Goal: Task Accomplishment & Management: Manage account settings

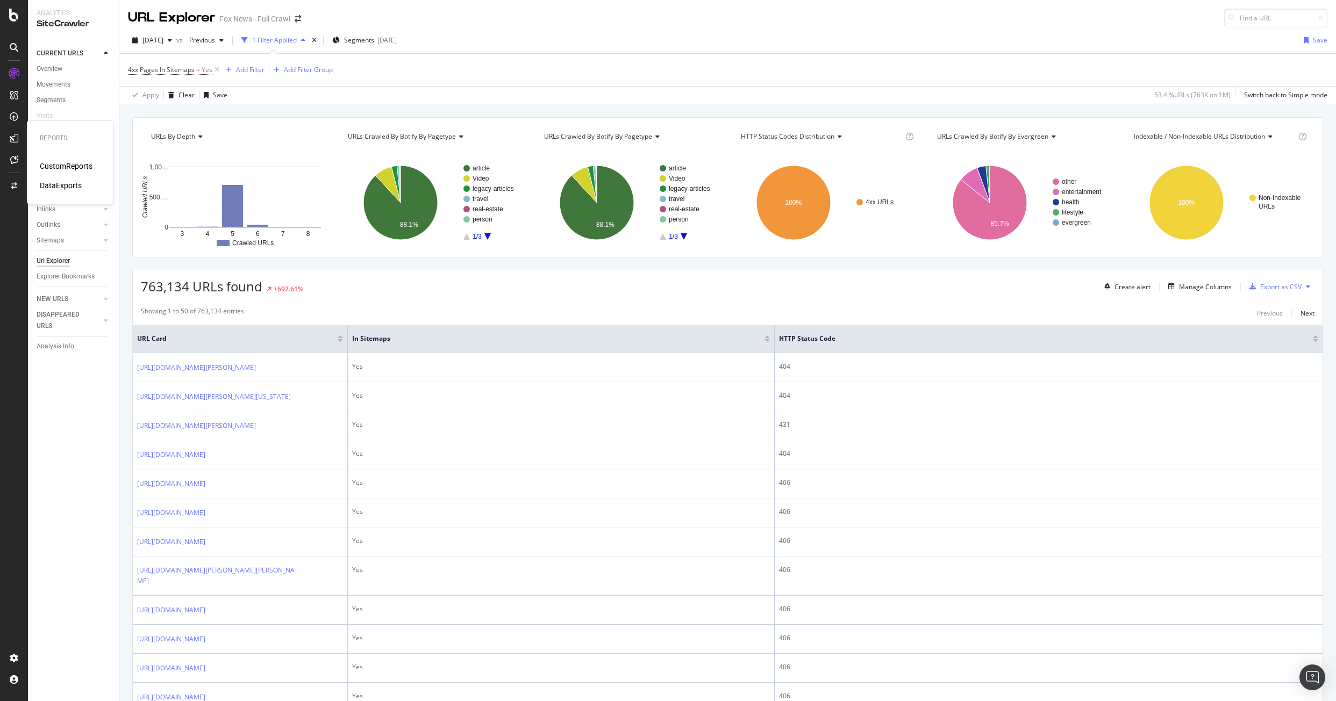
click at [69, 168] on div "CustomReports" at bounding box center [66, 166] width 53 height 11
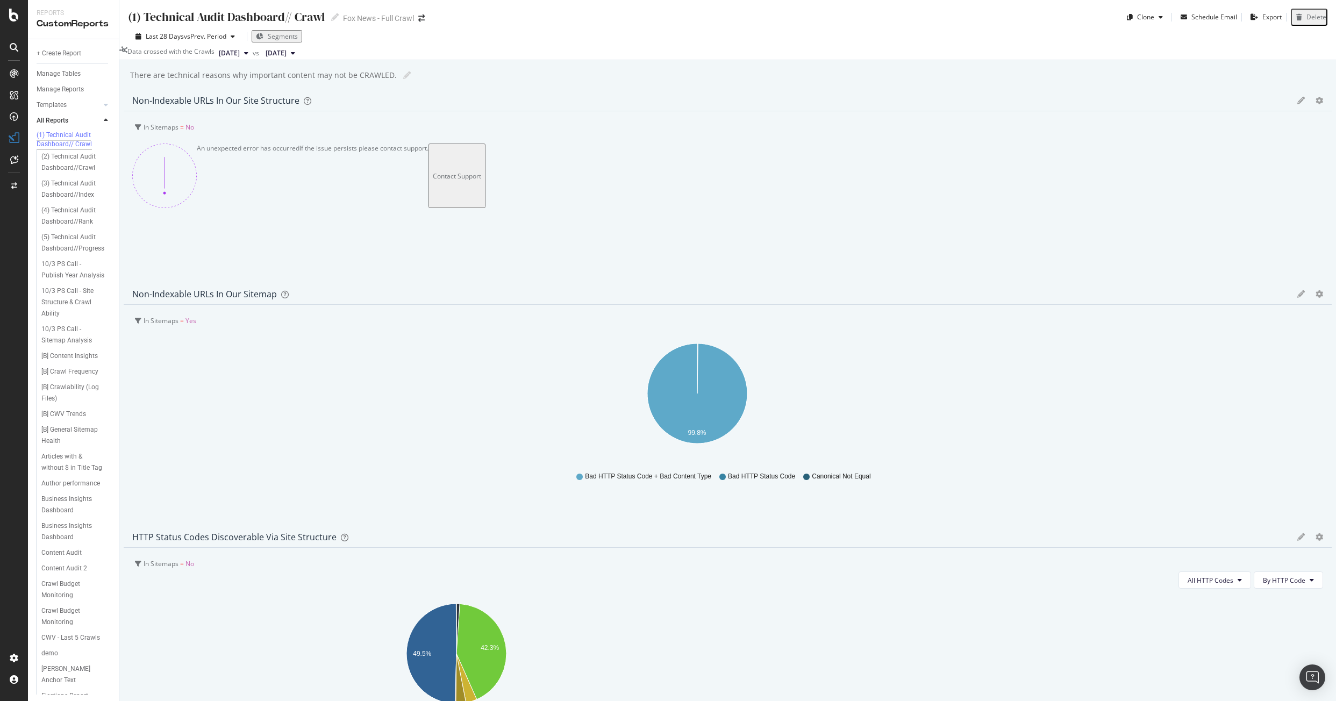
click at [842, 60] on div "Data crossed with the Crawls [DATE] vs [DATE]" at bounding box center [727, 53] width 1217 height 13
click at [52, 646] on div "Tech Implementation Impact [AN]" at bounding box center [72, 654] width 63 height 23
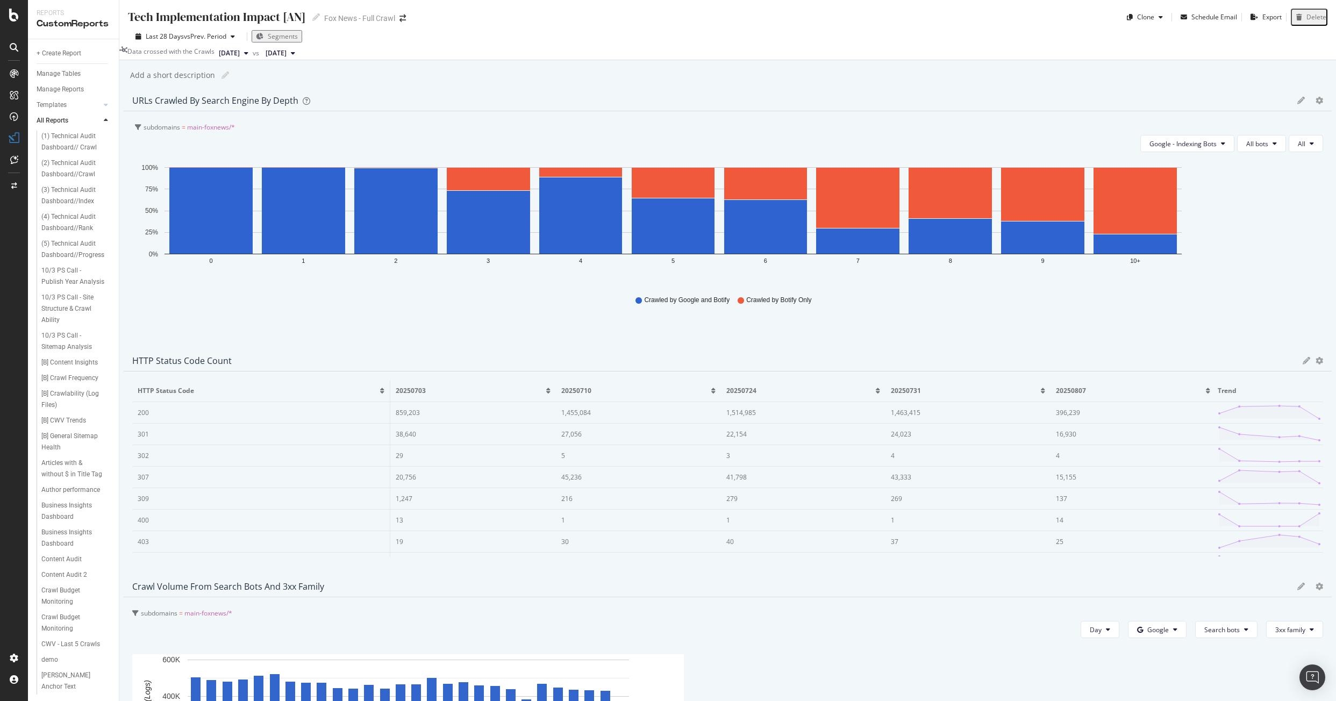
click at [265, 47] on div "Last 28 Days vs Prev. Period Segments" at bounding box center [727, 38] width 1217 height 17
click at [240, 58] on span "[DATE]" at bounding box center [229, 53] width 21 height 10
click at [287, 58] on span "[DATE]" at bounding box center [276, 53] width 21 height 10
click at [672, 82] on div "Add a short description Add a short description" at bounding box center [733, 75] width 1206 height 16
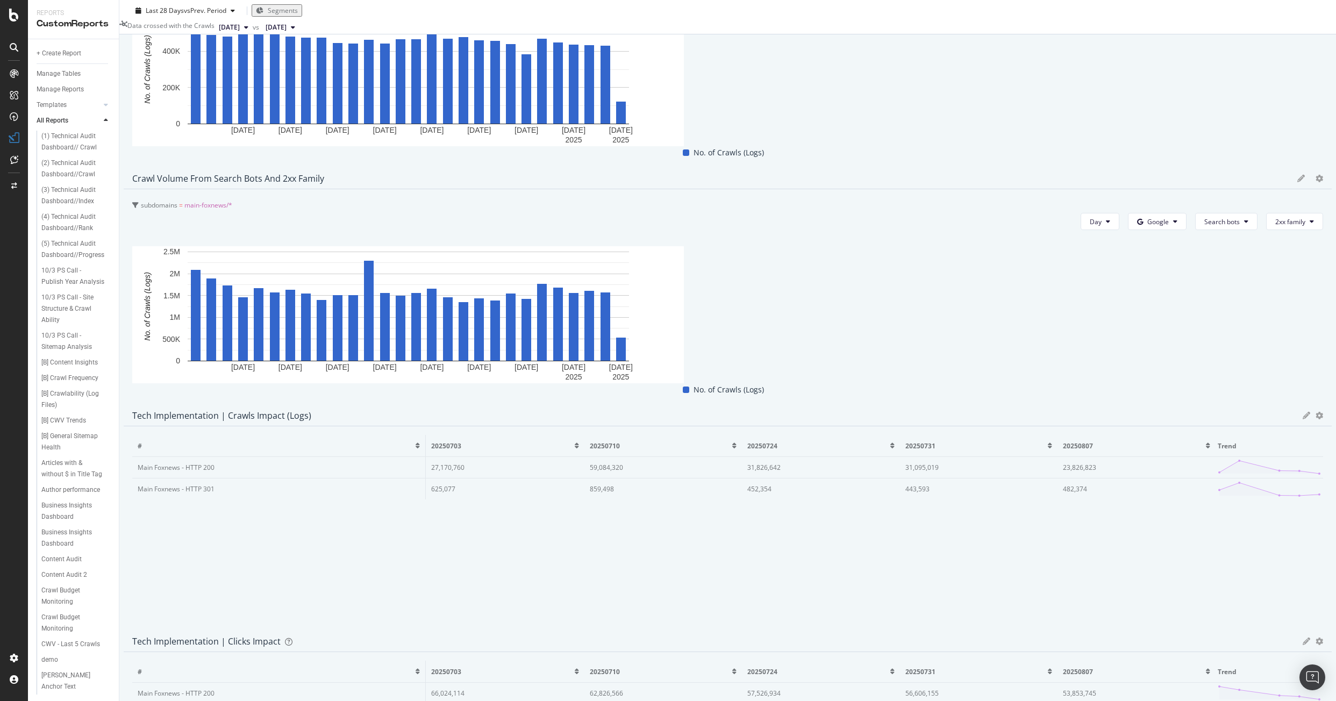
scroll to position [753, 0]
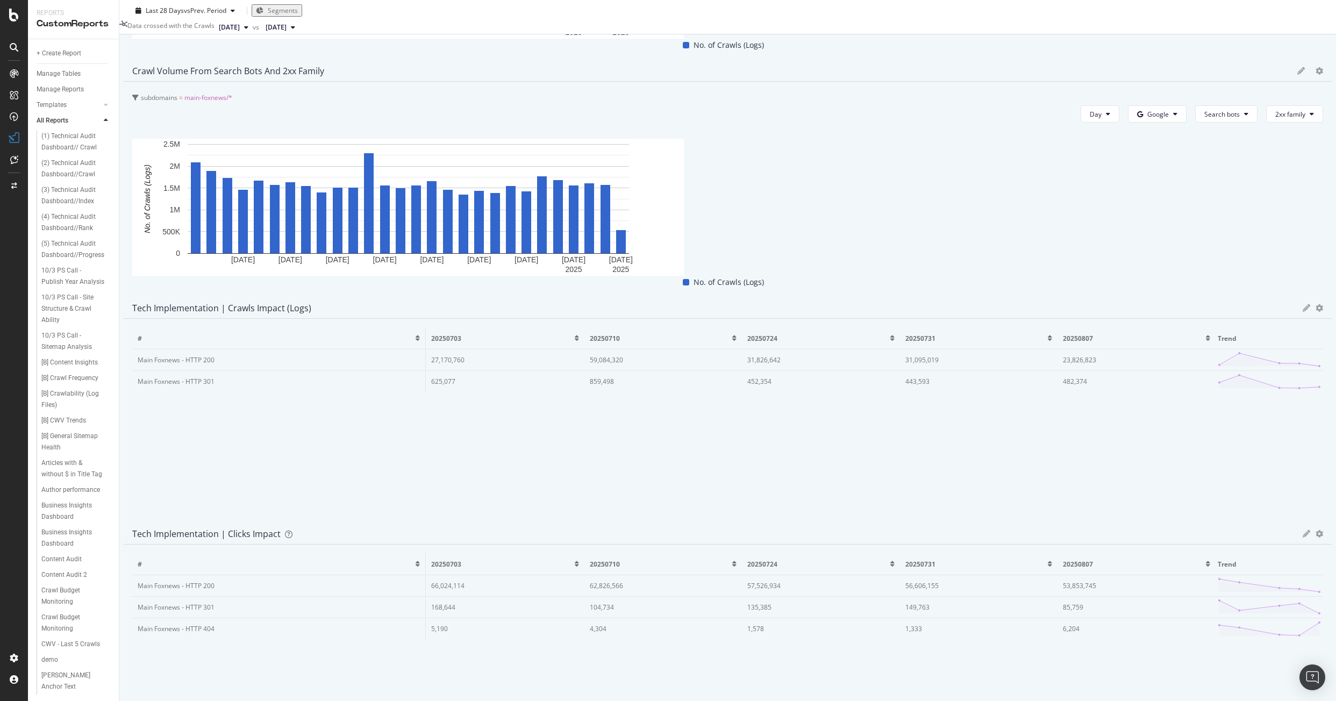
click at [240, 29] on span "[DATE]" at bounding box center [229, 28] width 21 height 10
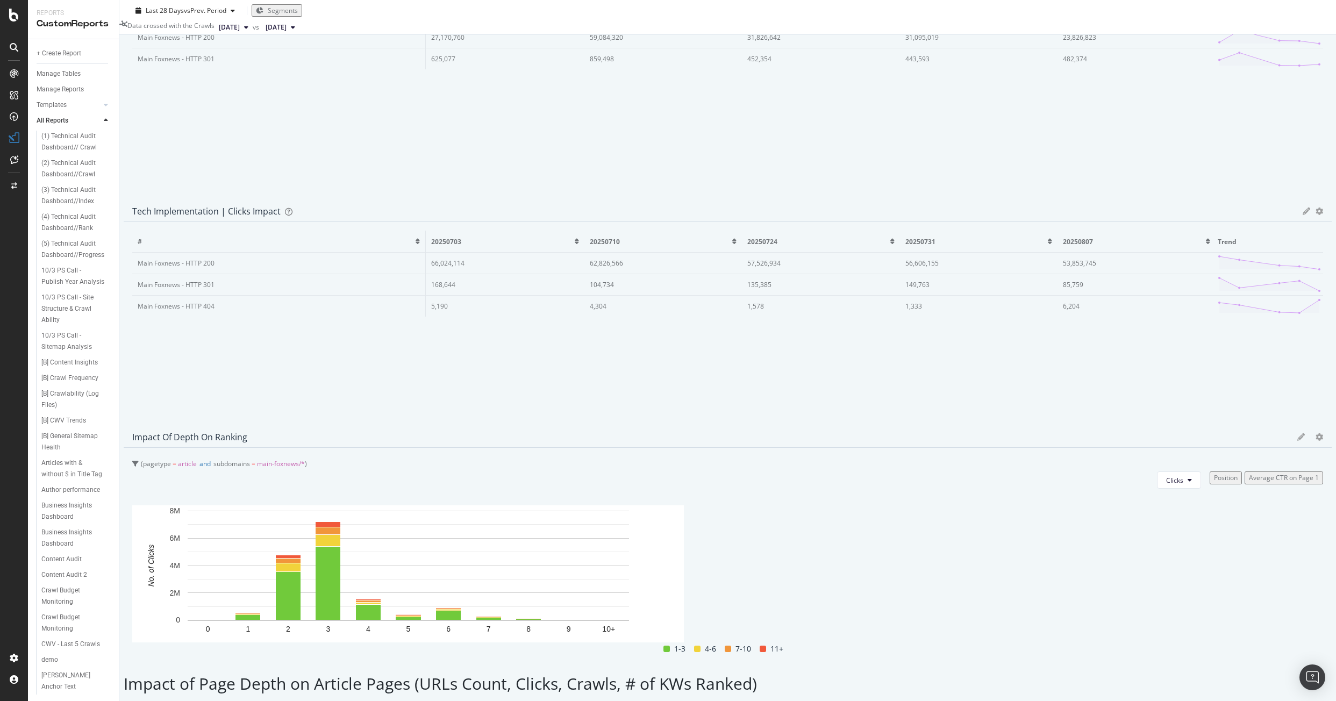
scroll to position [1075, 0]
drag, startPoint x: 688, startPoint y: 552, endPoint x: 701, endPoint y: 551, distance: 12.9
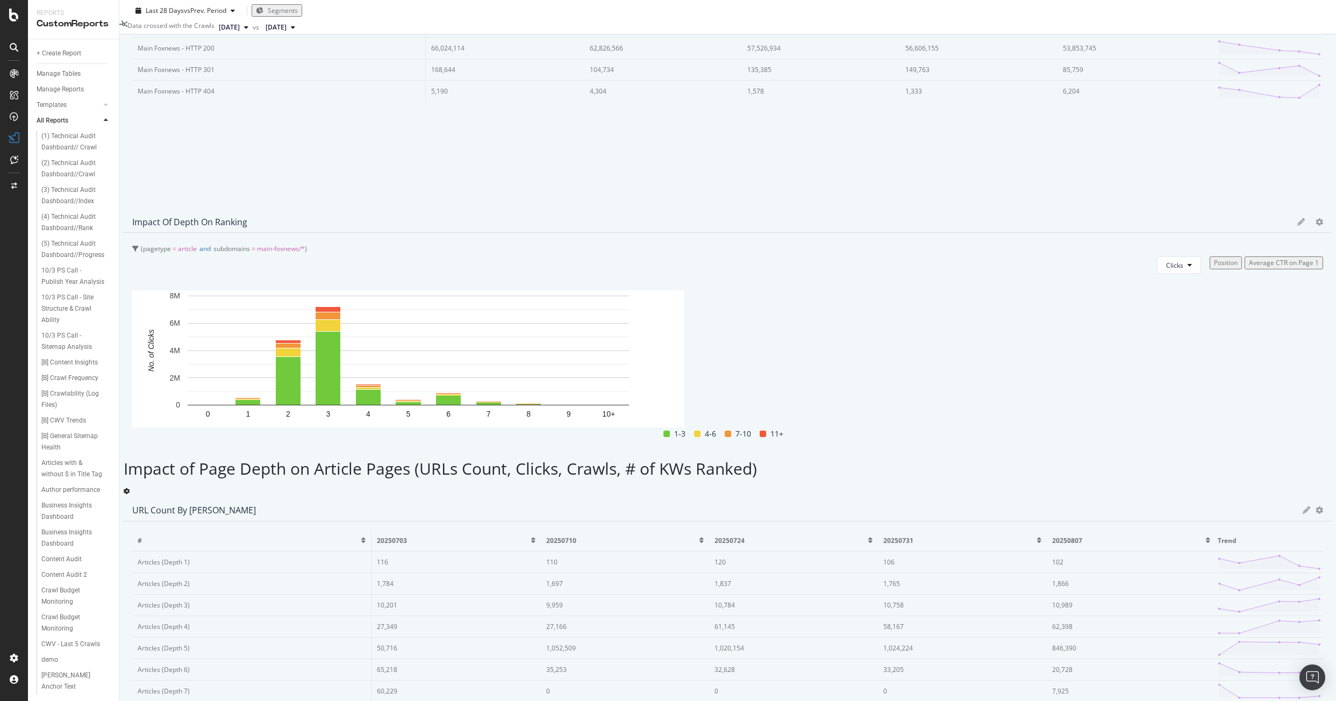
scroll to position [1344, 0]
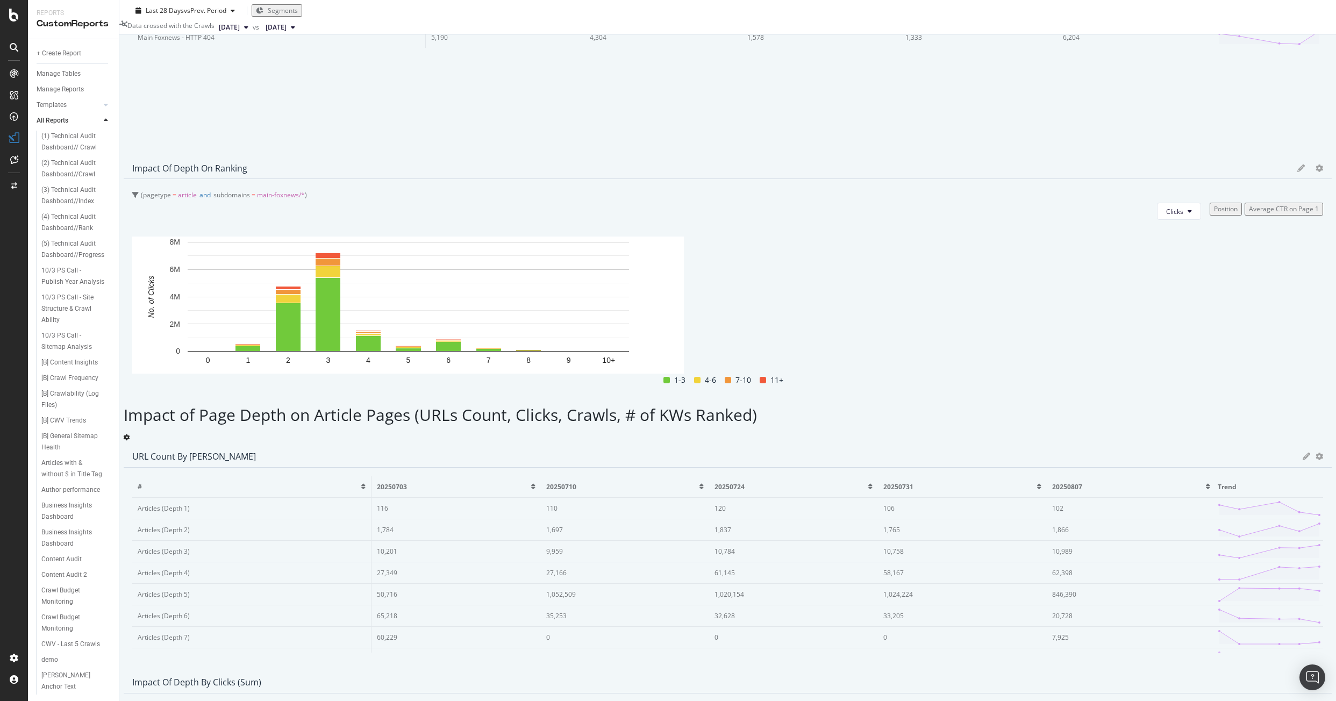
drag, startPoint x: 827, startPoint y: 351, endPoint x: 842, endPoint y: 352, distance: 15.1
type input "Impact of Depth by # of Keywords Ranked (last 30 days)"
